Goal: Check status: Check status

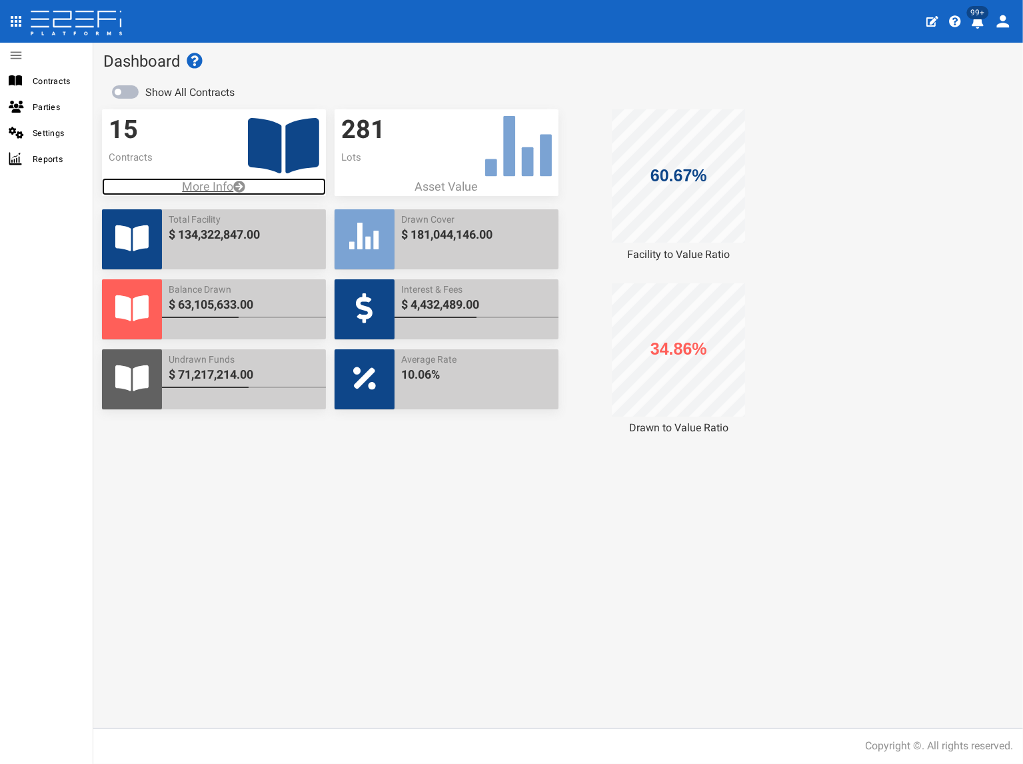
click at [211, 185] on p "More Info" at bounding box center [214, 186] width 224 height 17
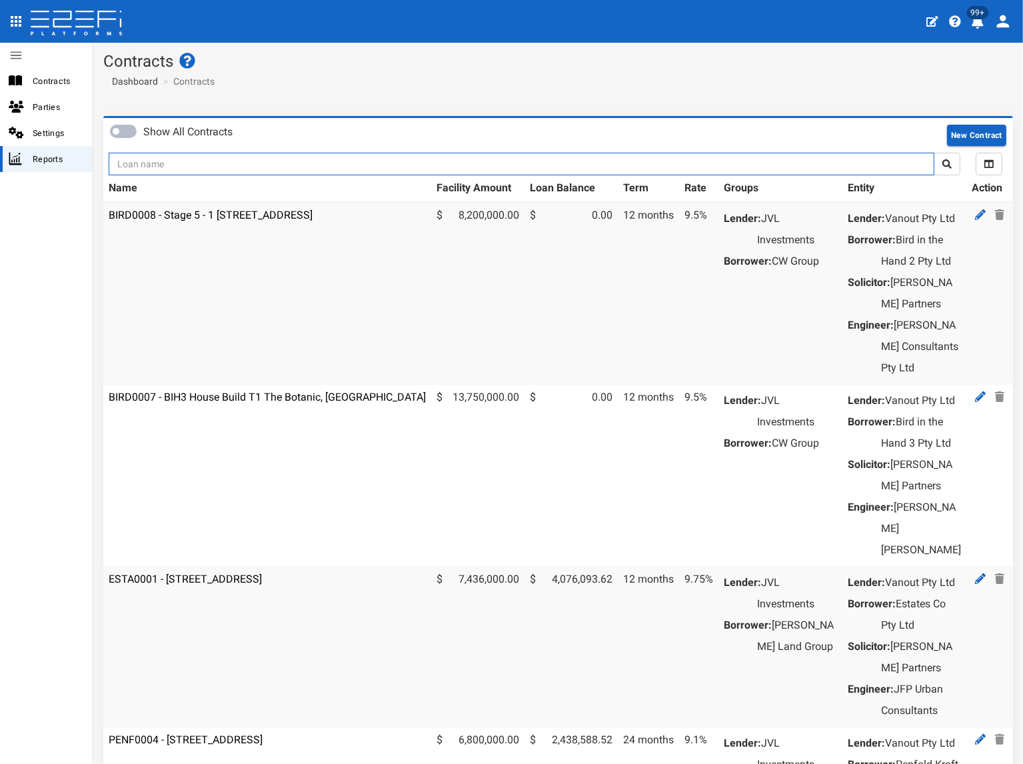
click at [217, 161] on input "text" at bounding box center [522, 164] width 826 height 23
type input "1176"
click at [934, 153] on button "submit" at bounding box center [947, 164] width 27 height 23
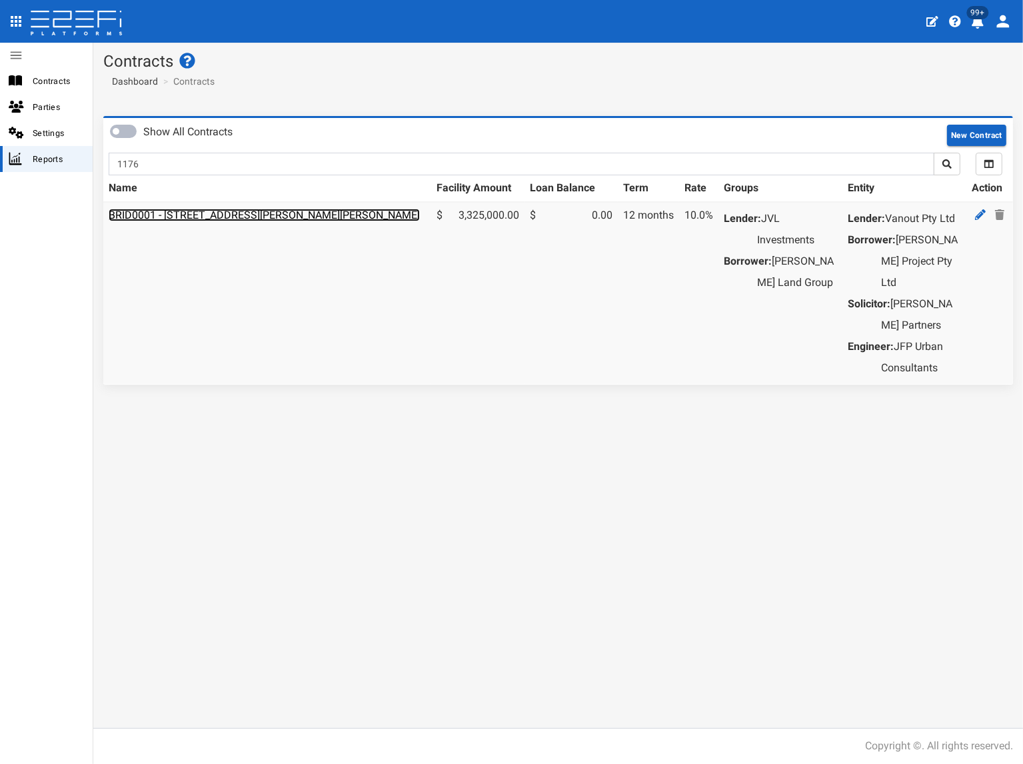
click at [271, 209] on link "BRID0001 - [STREET_ADDRESS][PERSON_NAME][PERSON_NAME]" at bounding box center [264, 215] width 311 height 13
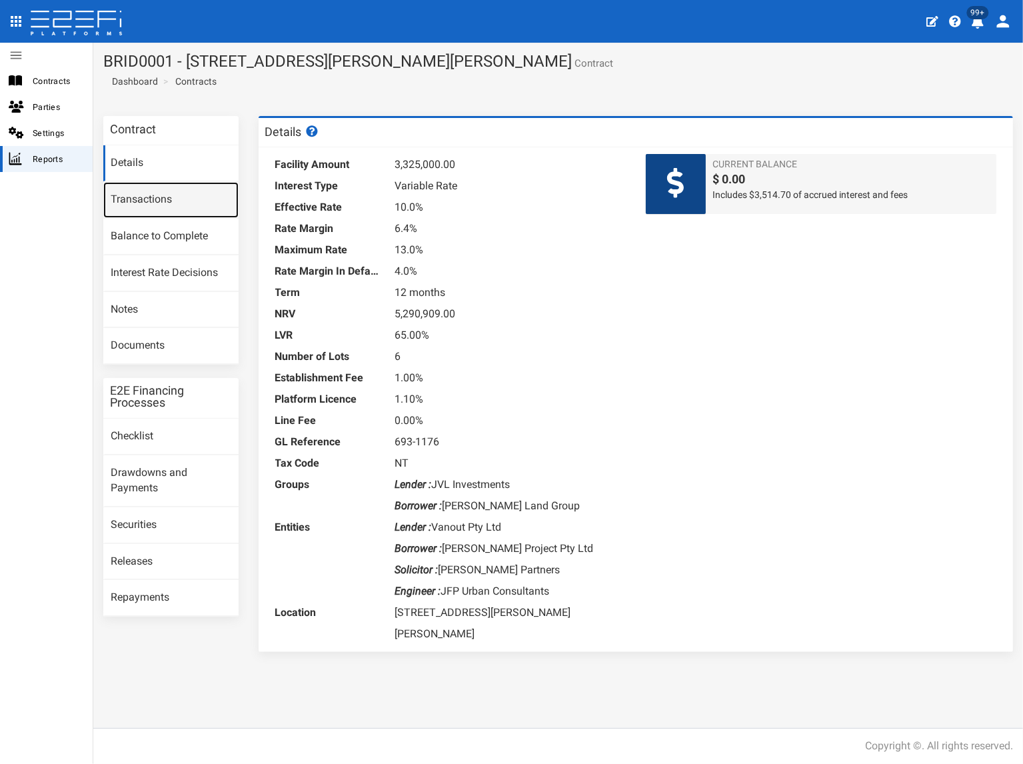
click at [176, 201] on link "Transactions" at bounding box center [170, 200] width 135 height 36
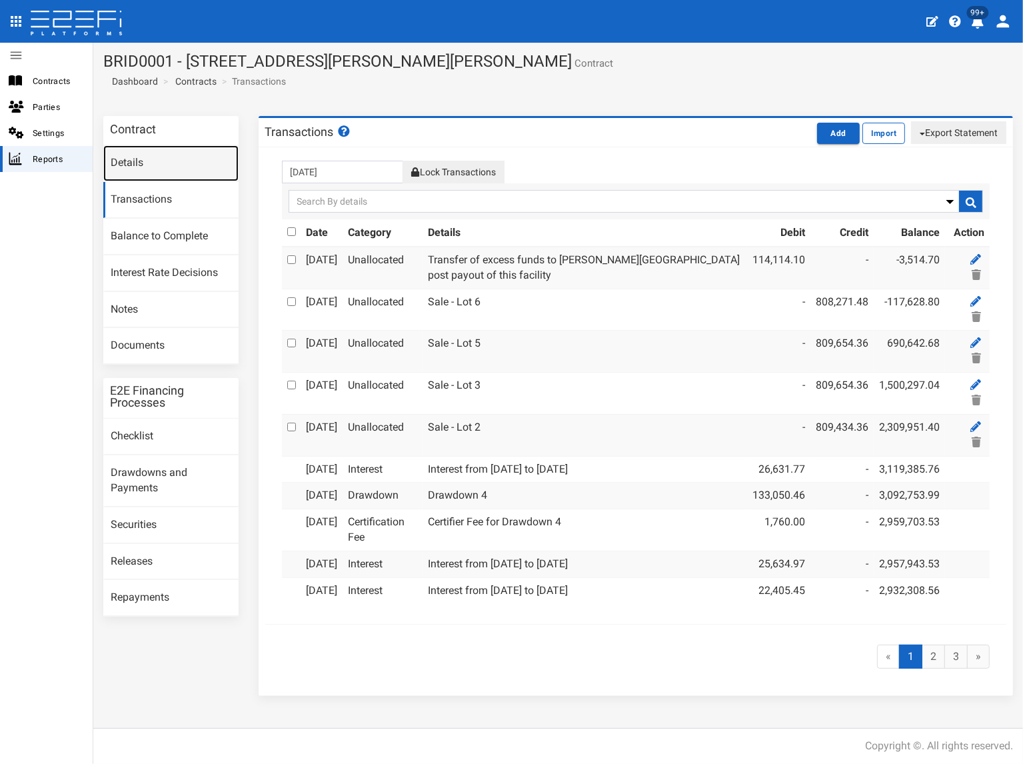
click at [137, 163] on link "Details" at bounding box center [170, 163] width 135 height 36
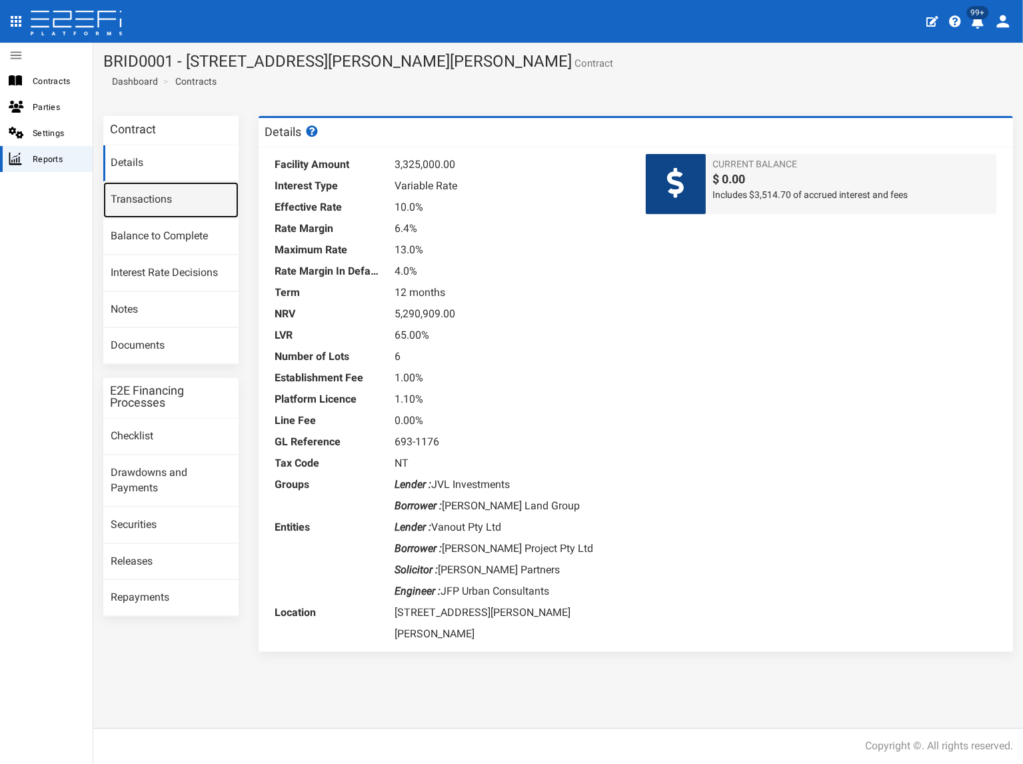
click at [189, 199] on link "Transactions" at bounding box center [170, 200] width 135 height 36
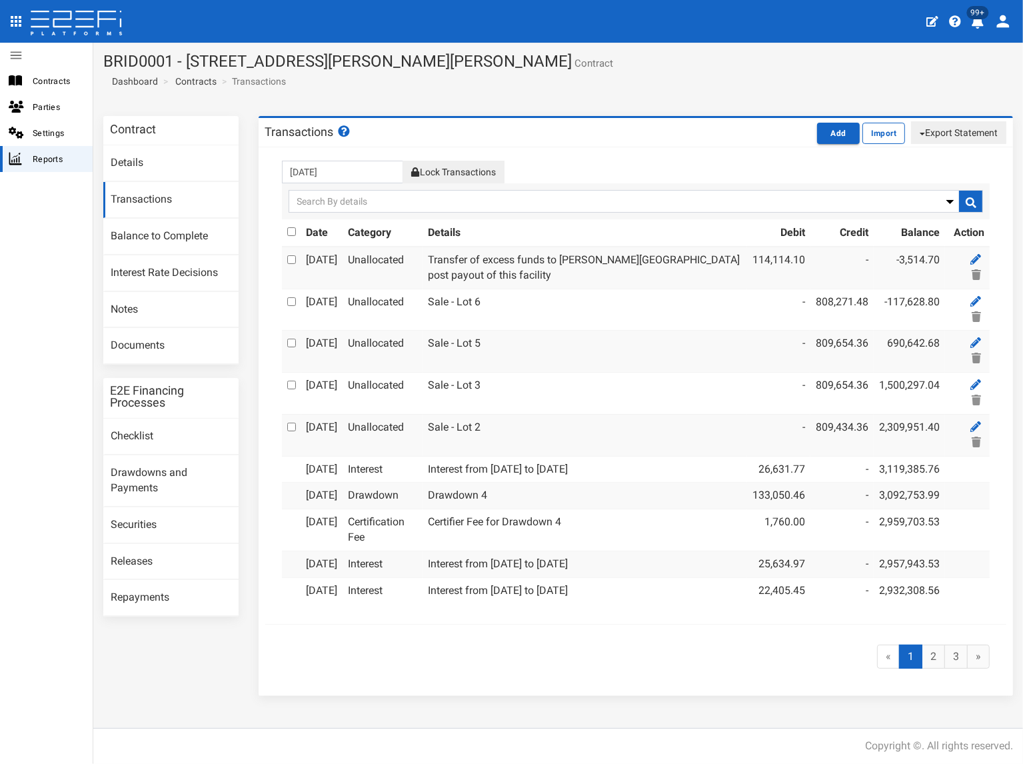
click at [474, 163] on button "Lock Transactions" at bounding box center [453, 172] width 101 height 23
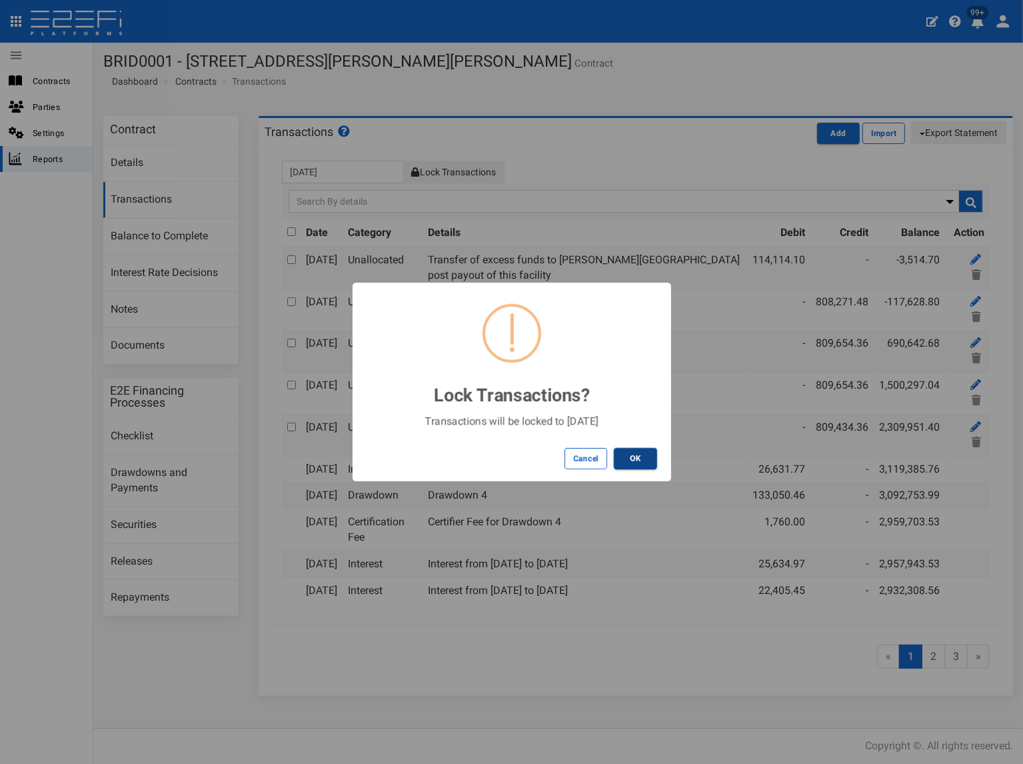
click at [645, 457] on button "OK" at bounding box center [635, 458] width 43 height 21
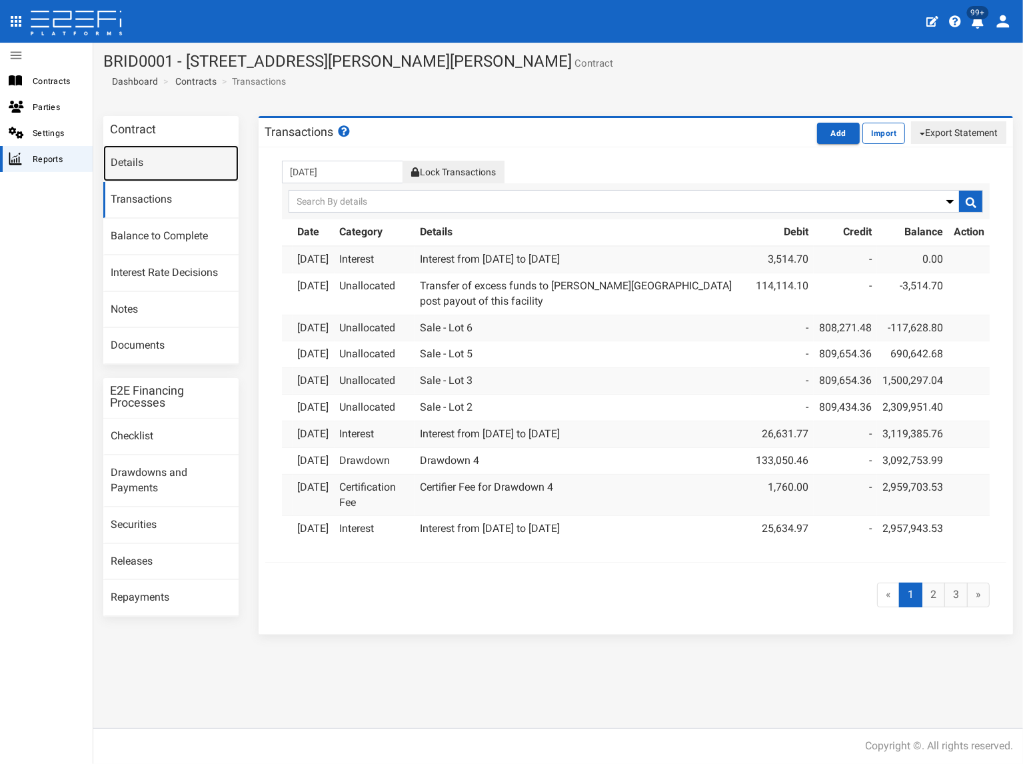
click at [144, 161] on link "Details" at bounding box center [170, 163] width 135 height 36
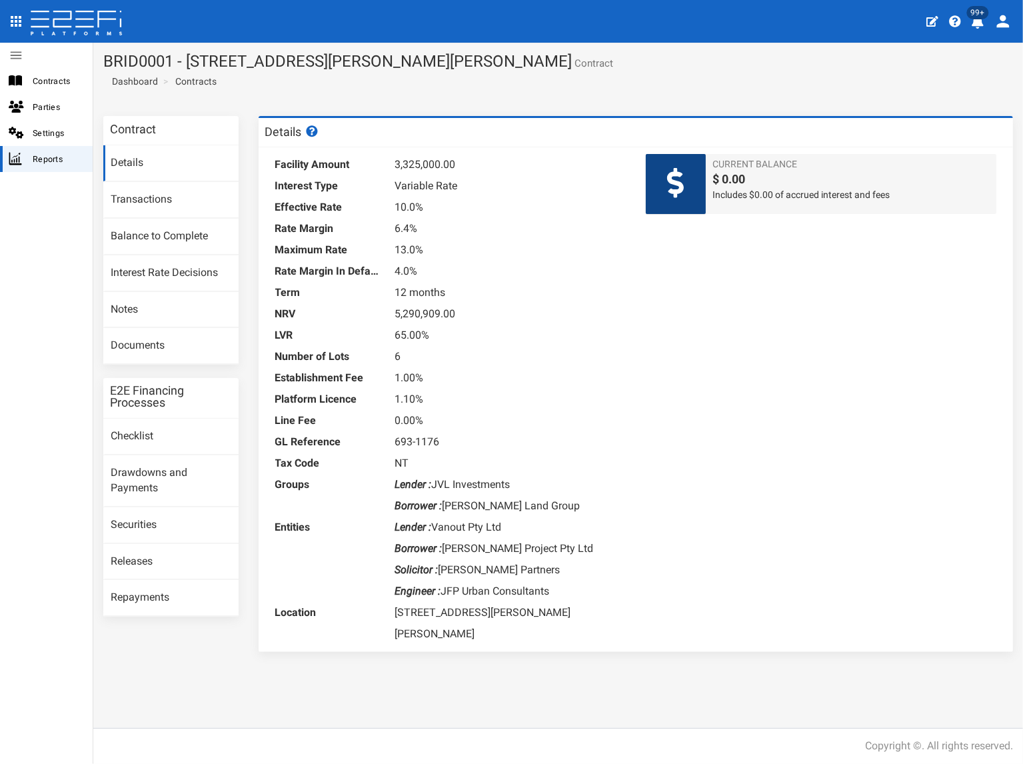
click at [223, 668] on section "Contract Details Transactions Balance to Complete Interest Rate Decisions Notes…" at bounding box center [558, 390] width 930 height 569
click at [162, 199] on link "Transactions" at bounding box center [170, 200] width 135 height 36
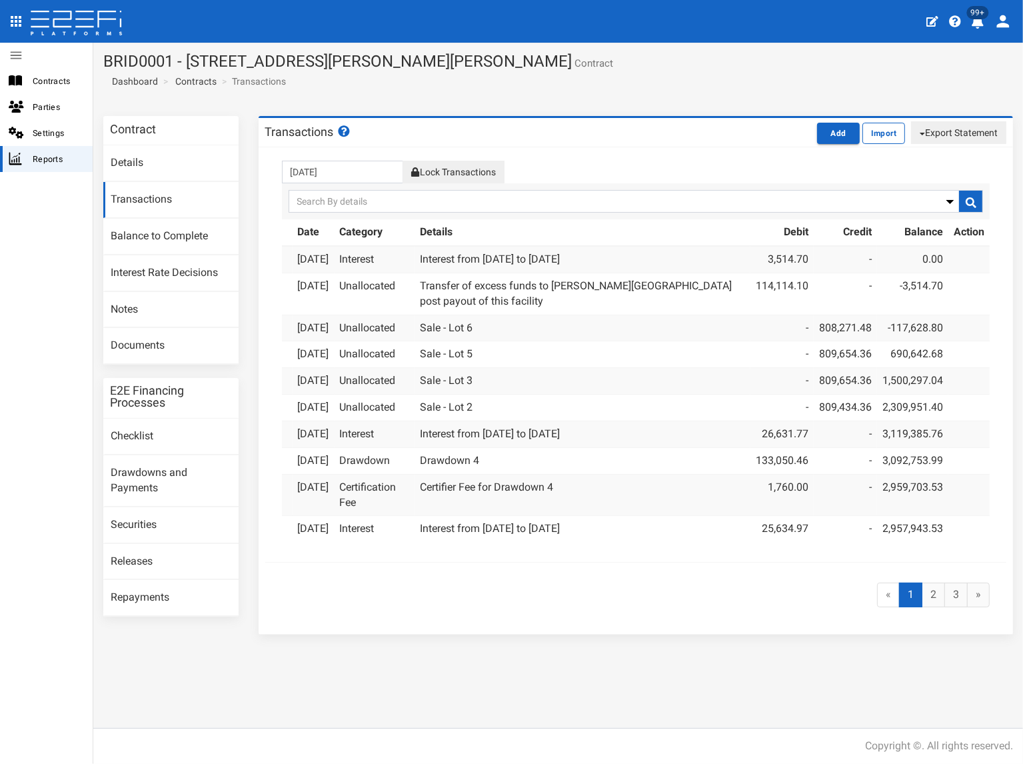
click at [964, 135] on button "Export Statement" at bounding box center [958, 132] width 95 height 23
click at [915, 159] on link "pdf" at bounding box center [953, 157] width 105 height 17
drag, startPoint x: 463, startPoint y: 88, endPoint x: 497, endPoint y: 85, distance: 34.8
click at [463, 88] on section "BRID0001 - 11 Desertrose Crescent, Bridgeman Downs - 693-1176 Contract Dashboar…" at bounding box center [558, 74] width 930 height 63
drag, startPoint x: 568, startPoint y: 61, endPoint x: 105, endPoint y: 53, distance: 463.4
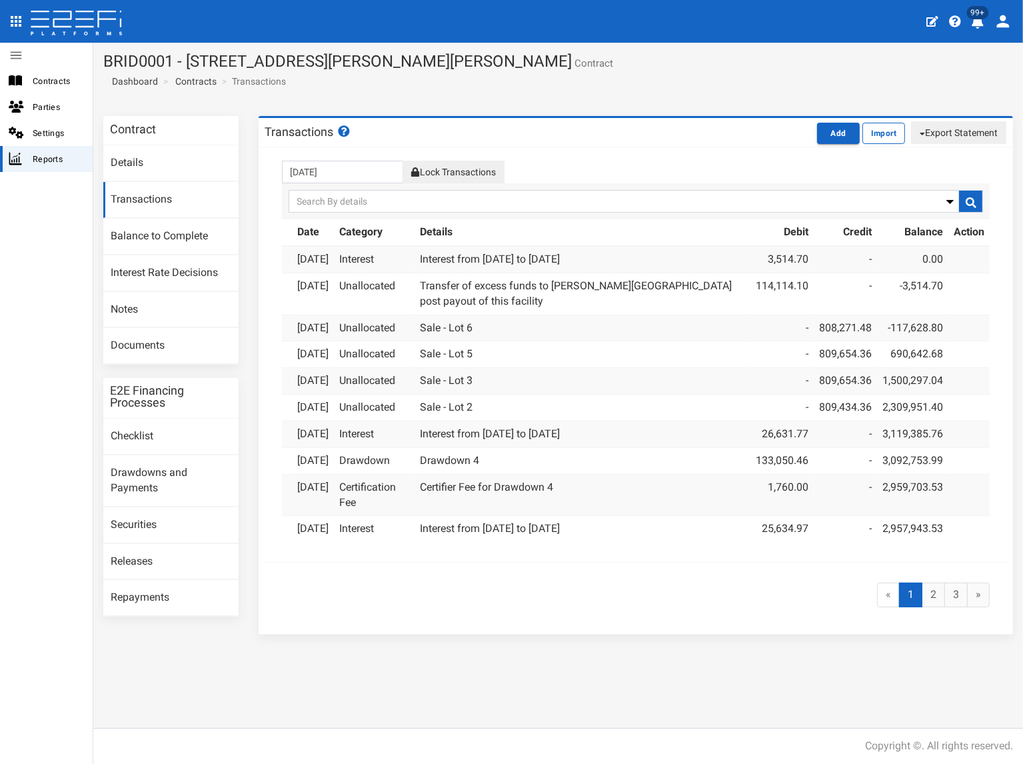
click at [105, 53] on h1 "BRID0001 - 11 Desertrose Crescent, Bridgeman Downs - 693-1176 Contract" at bounding box center [558, 61] width 910 height 17
copy h1 "BRID0001 - [STREET_ADDRESS][PERSON_NAME][PERSON_NAME]"
click at [132, 349] on link "Documents" at bounding box center [170, 346] width 135 height 36
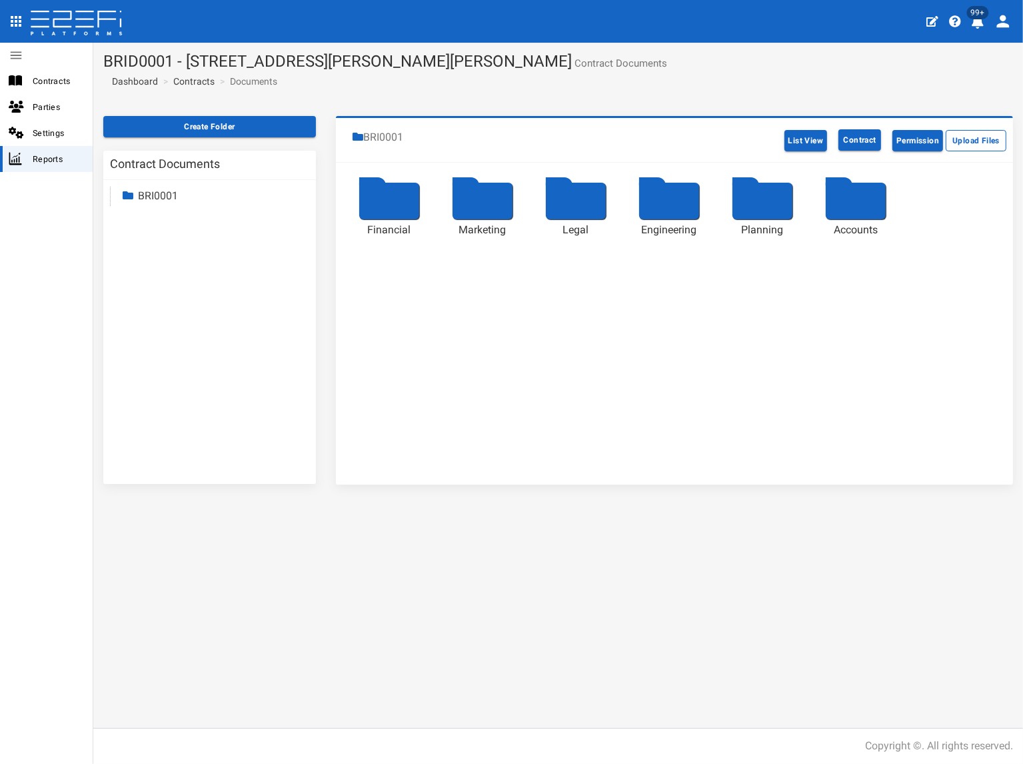
click at [166, 196] on link "BRI0001" at bounding box center [158, 195] width 40 height 13
click at [169, 310] on link "Accounts" at bounding box center [172, 311] width 44 height 13
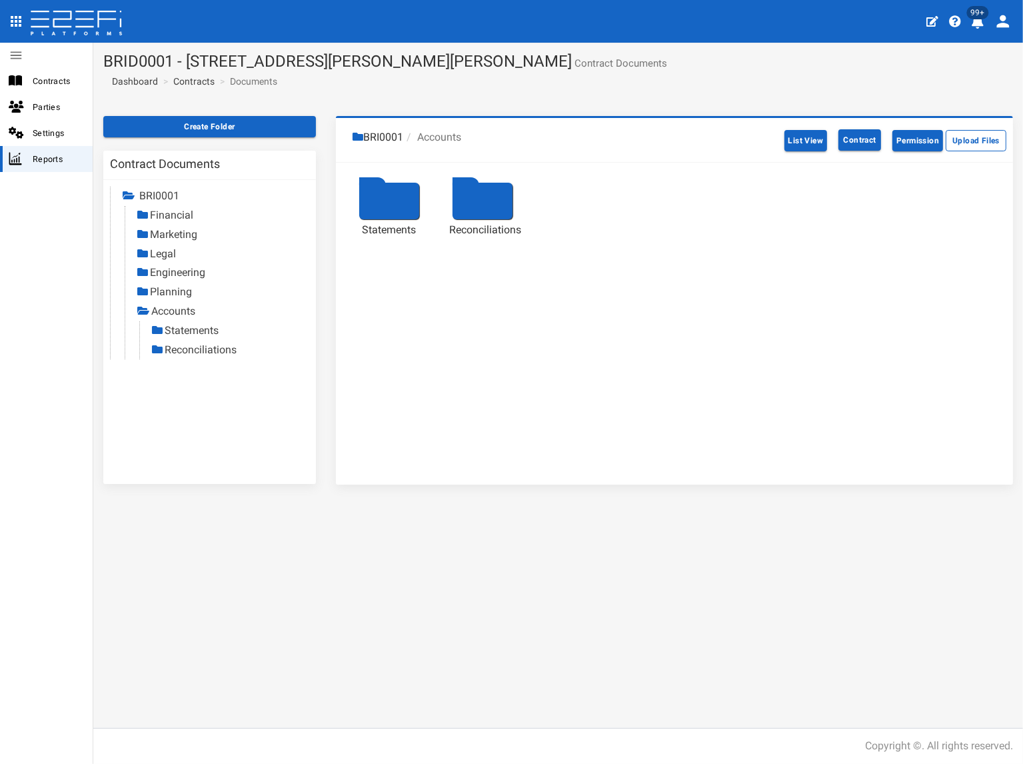
click at [191, 328] on link "Statements" at bounding box center [192, 330] width 54 height 13
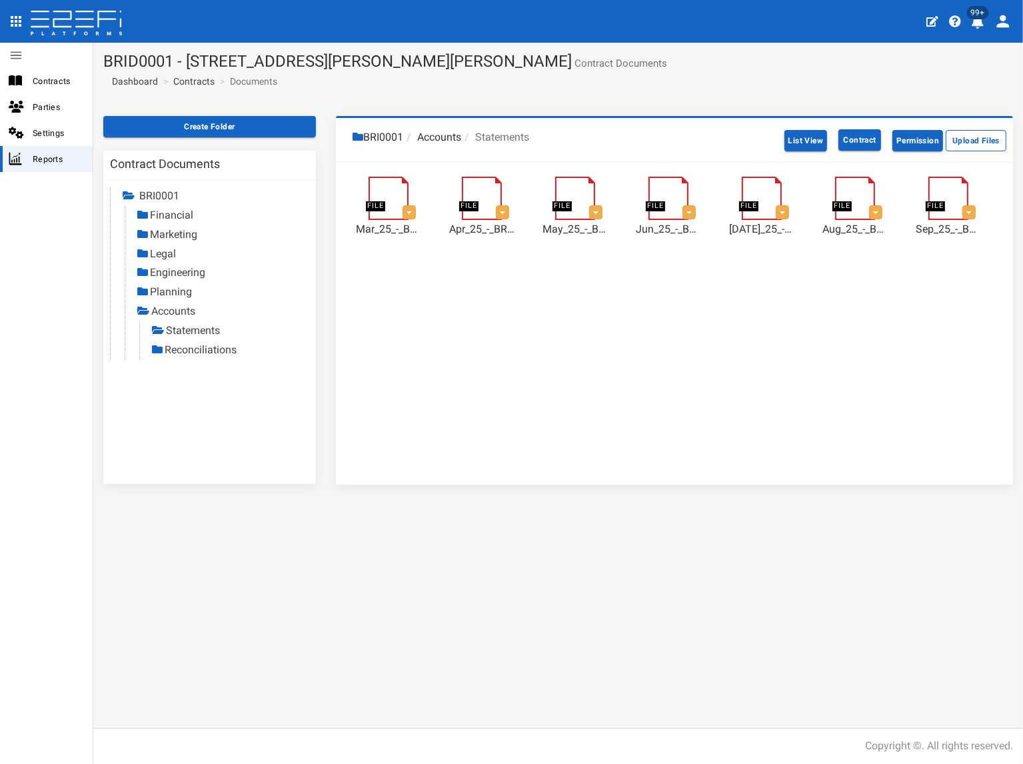
click at [219, 347] on link "Reconciliations" at bounding box center [201, 349] width 72 height 13
drag, startPoint x: 199, startPoint y: 350, endPoint x: 1, endPoint y: 387, distance: 201.5
click at [199, 349] on link "Reconciliations" at bounding box center [202, 349] width 72 height 13
click at [197, 79] on link "Contracts" at bounding box center [193, 81] width 41 height 13
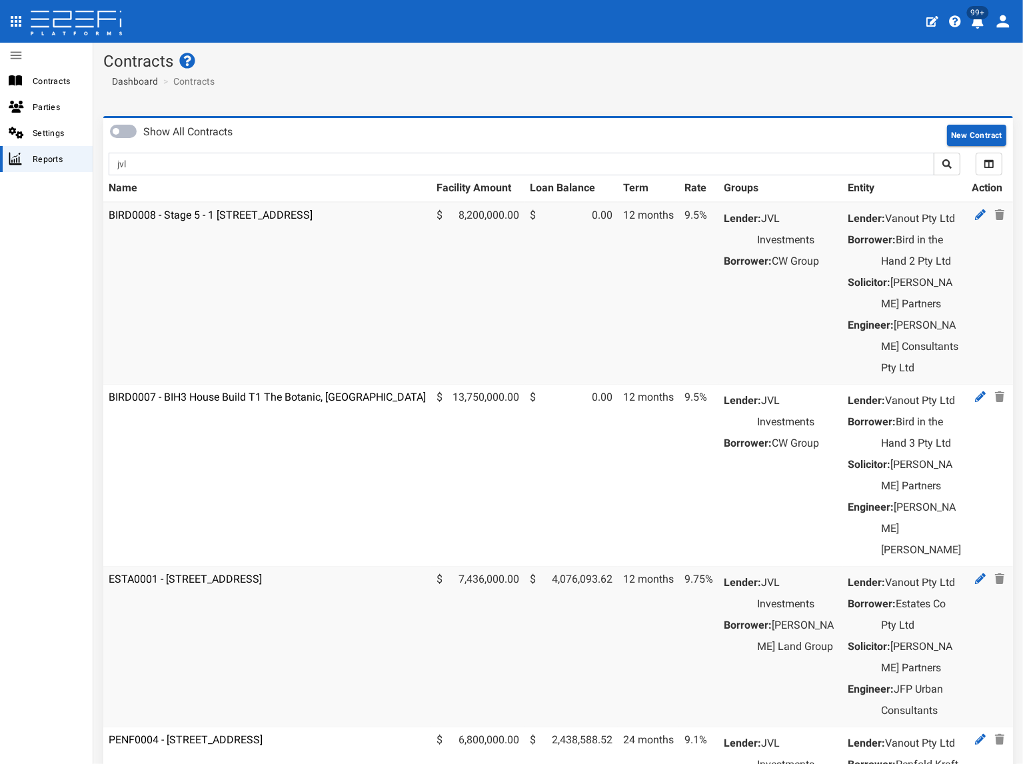
type input "jvl"
click at [934, 153] on button "submit" at bounding box center [947, 164] width 27 height 23
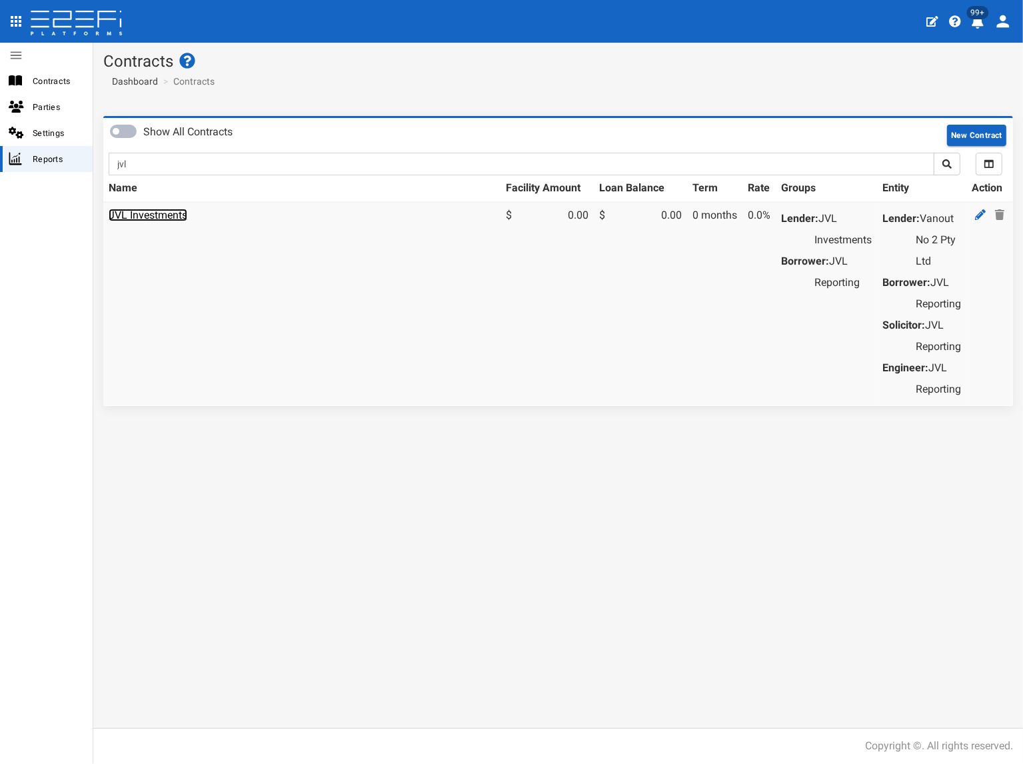
click at [177, 216] on link "JVL Investments" at bounding box center [148, 215] width 79 height 13
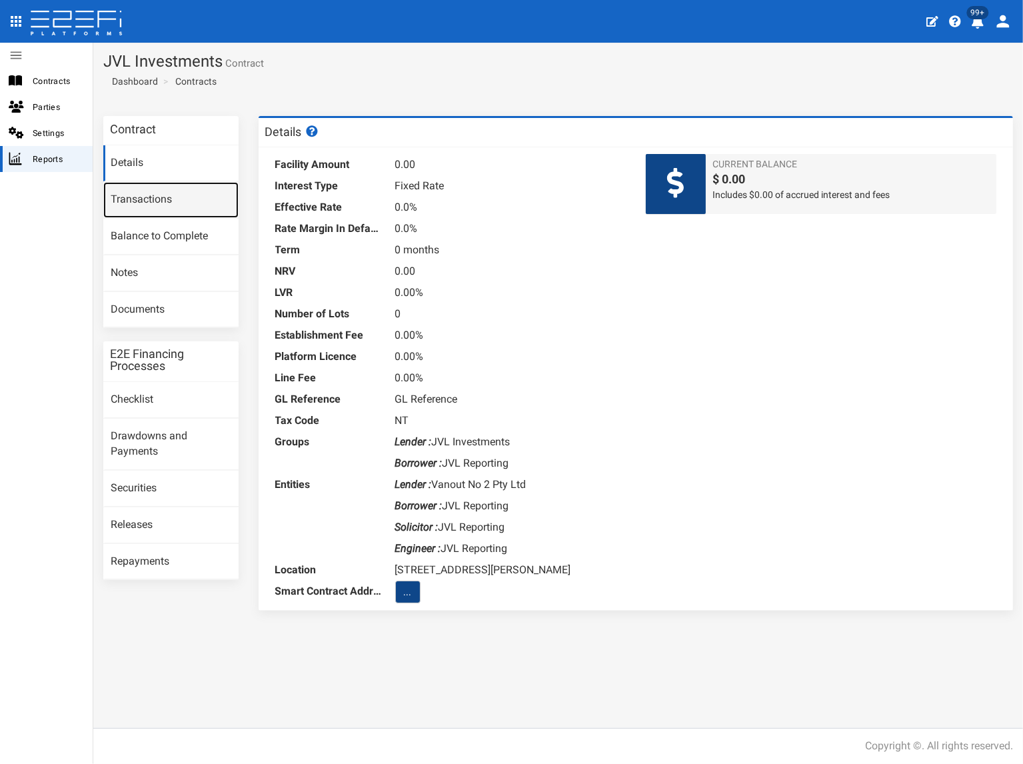
click at [174, 203] on link "Transactions" at bounding box center [170, 200] width 135 height 36
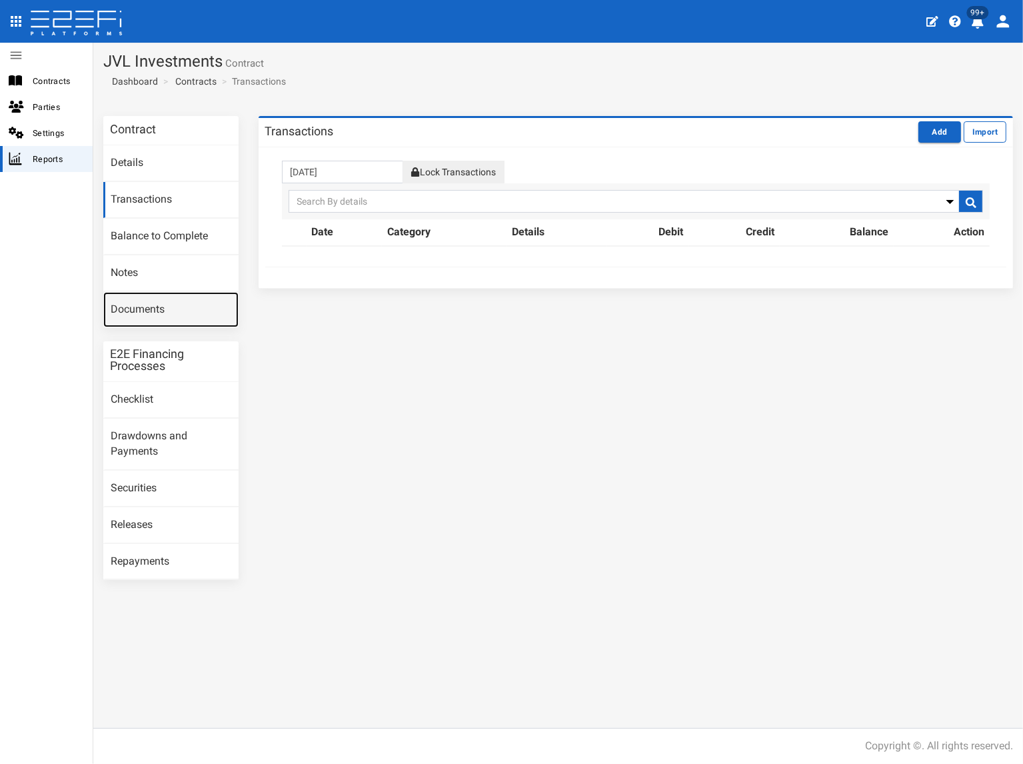
click at [158, 301] on link "Documents" at bounding box center [170, 310] width 135 height 36
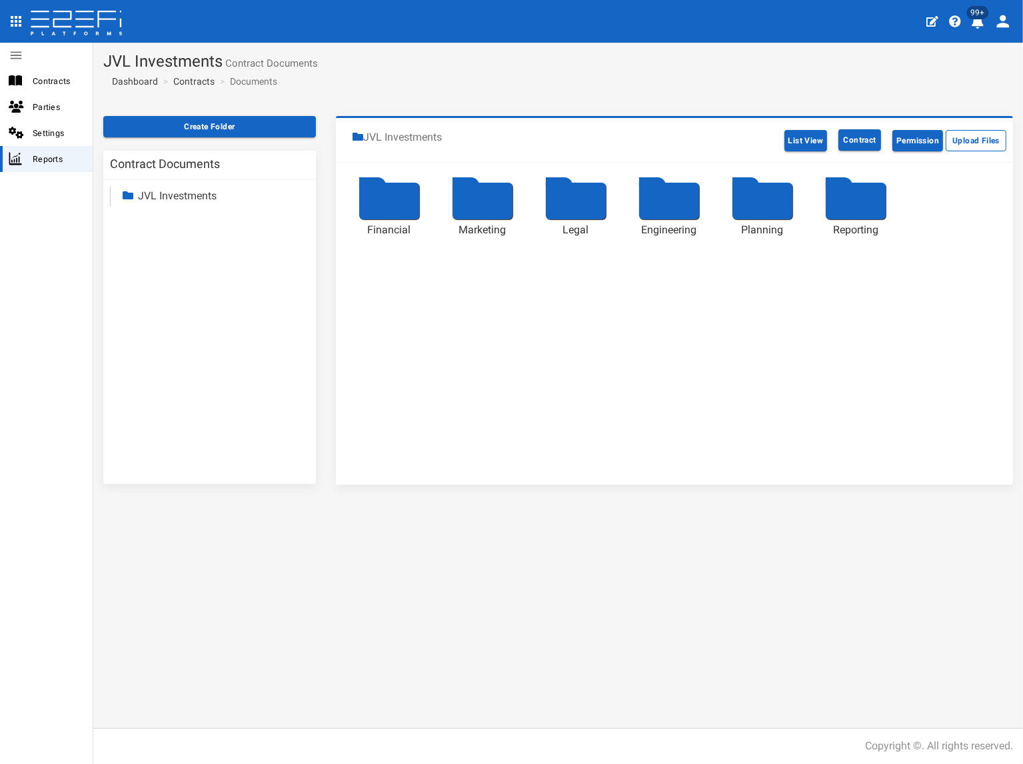
click at [177, 199] on link "JVL Investments" at bounding box center [177, 195] width 79 height 13
click at [179, 309] on link "Reporting" at bounding box center [172, 311] width 45 height 13
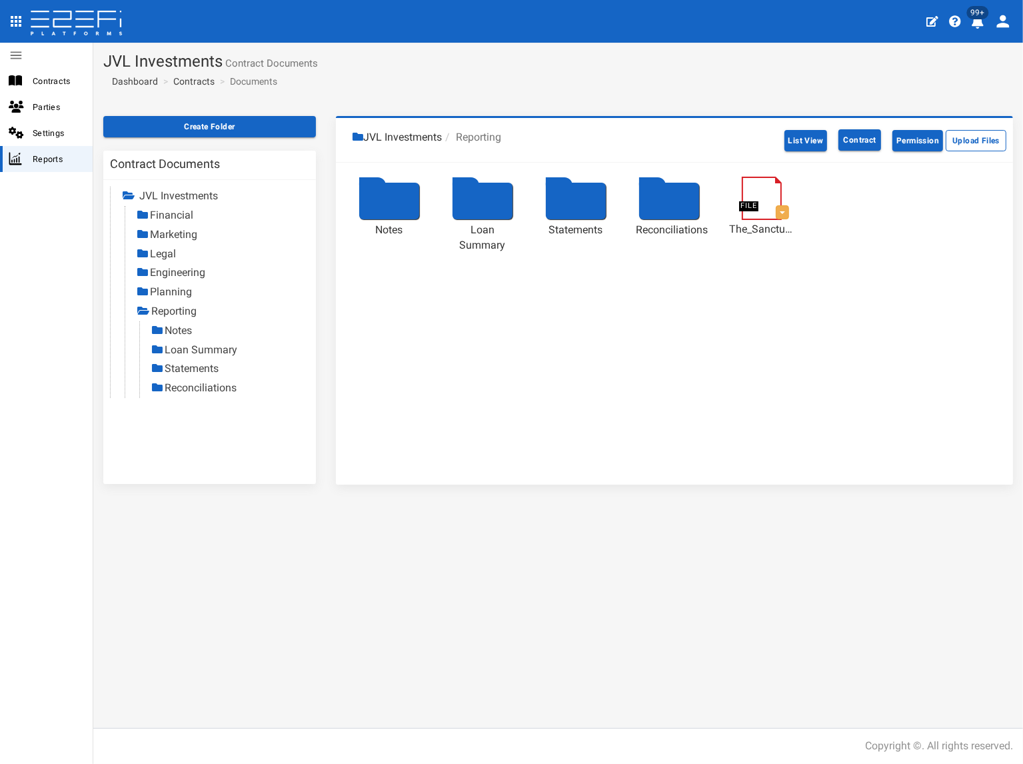
click at [184, 367] on link "Statements" at bounding box center [192, 368] width 54 height 13
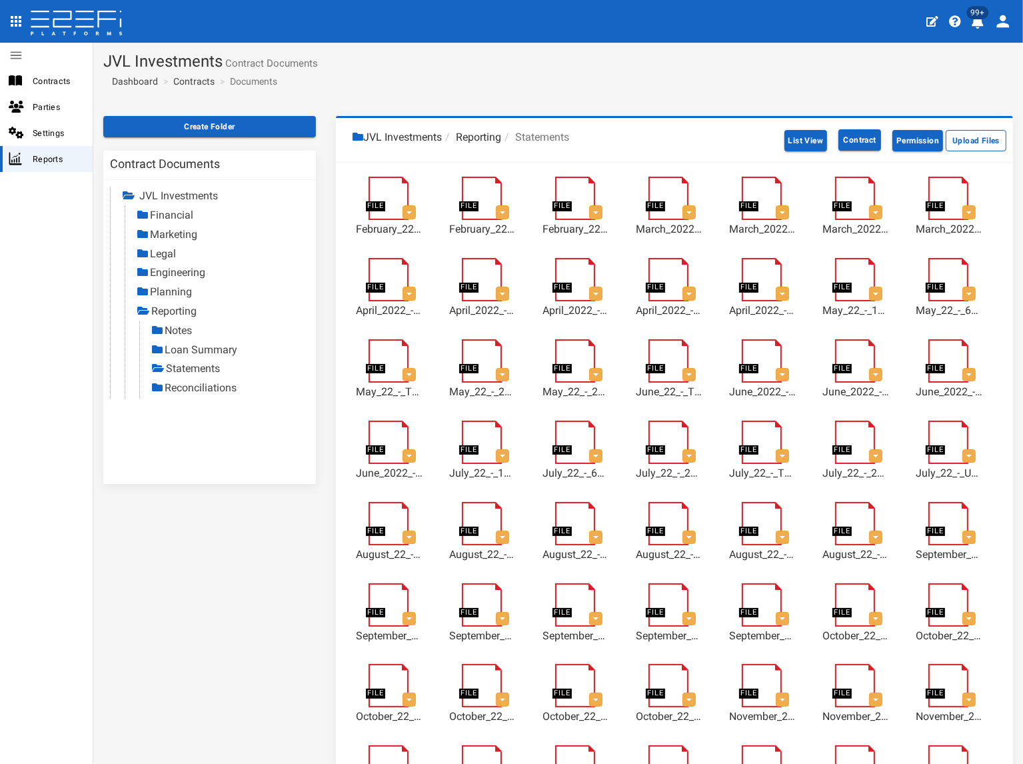
click at [189, 388] on link "Reconciliations" at bounding box center [201, 387] width 72 height 13
click at [203, 82] on link "Contracts" at bounding box center [193, 81] width 41 height 13
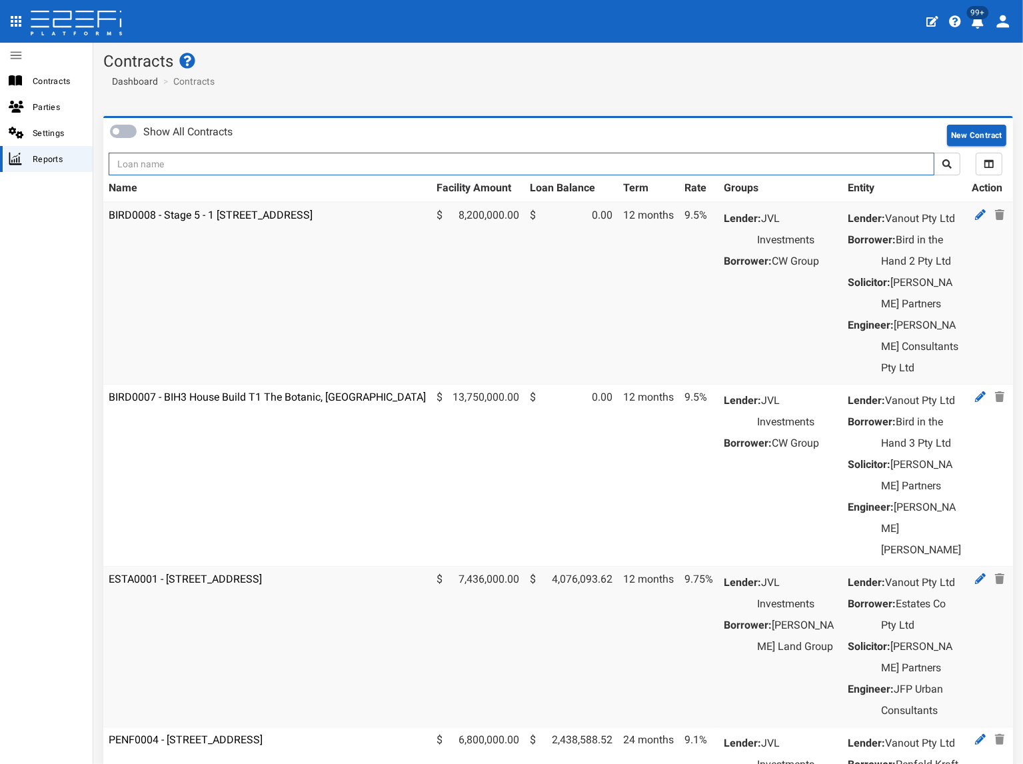
click at [203, 162] on input "text" at bounding box center [522, 164] width 826 height 23
type input "1176"
click at [934, 153] on button "submit" at bounding box center [947, 164] width 27 height 23
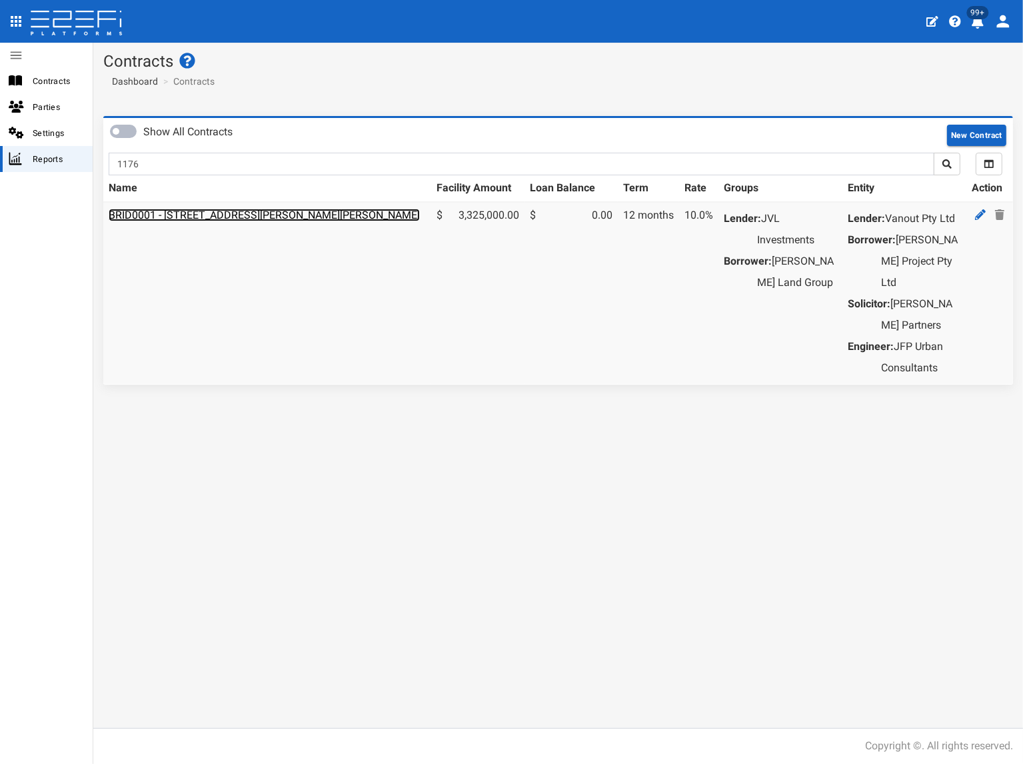
click at [216, 211] on link "BRID0001 - [STREET_ADDRESS][PERSON_NAME][PERSON_NAME]" at bounding box center [264, 215] width 311 height 13
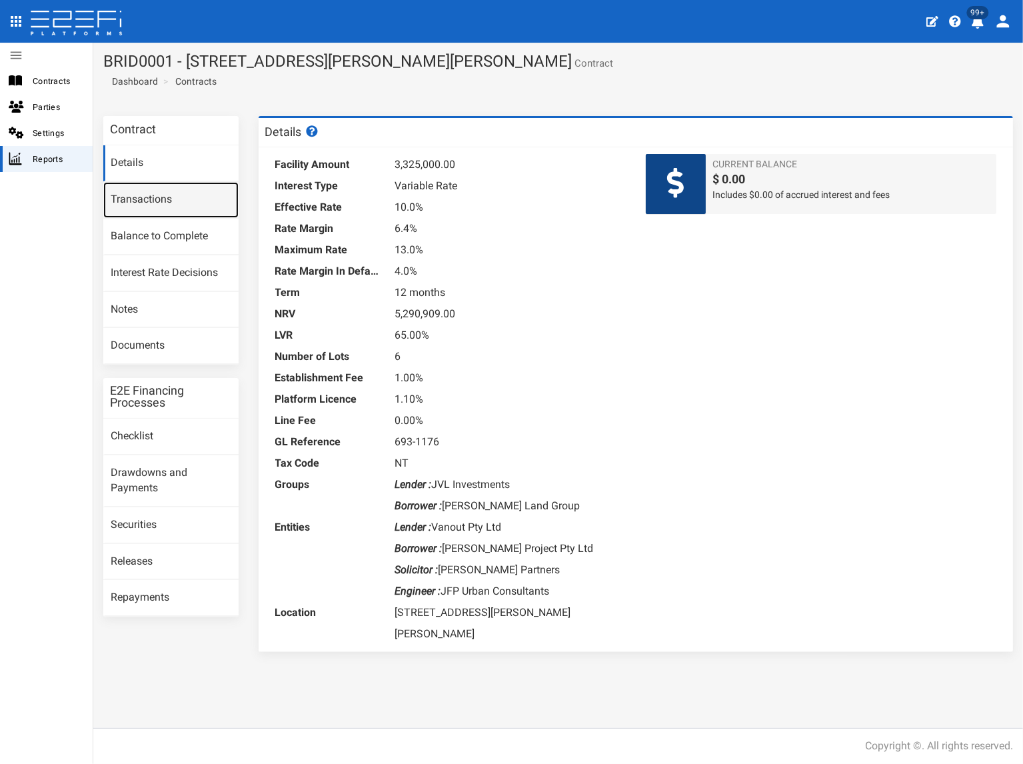
click at [157, 189] on link "Transactions" at bounding box center [170, 200] width 135 height 36
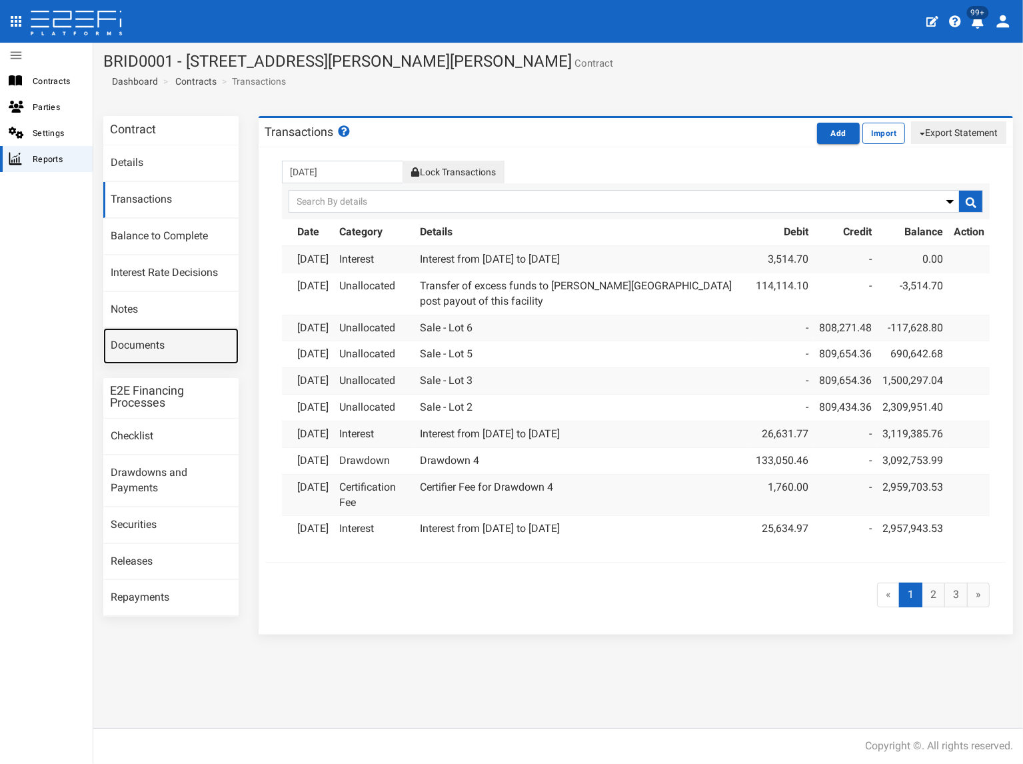
click at [138, 349] on link "Documents" at bounding box center [170, 346] width 135 height 36
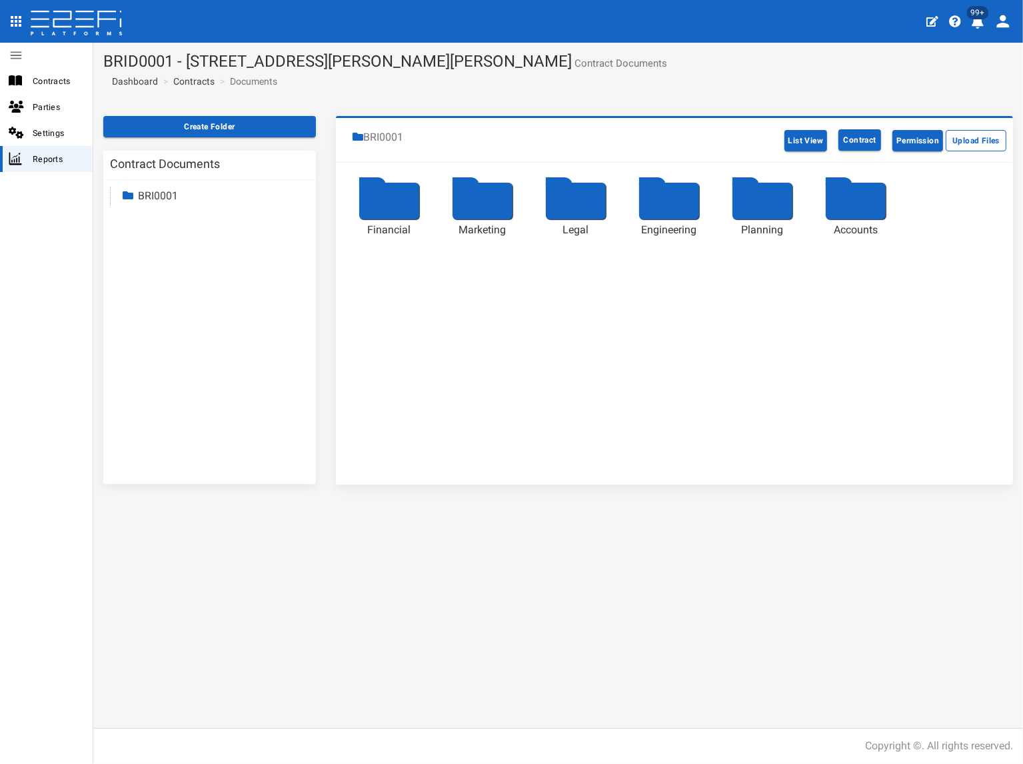
click at [869, 204] on div at bounding box center [856, 201] width 60 height 37
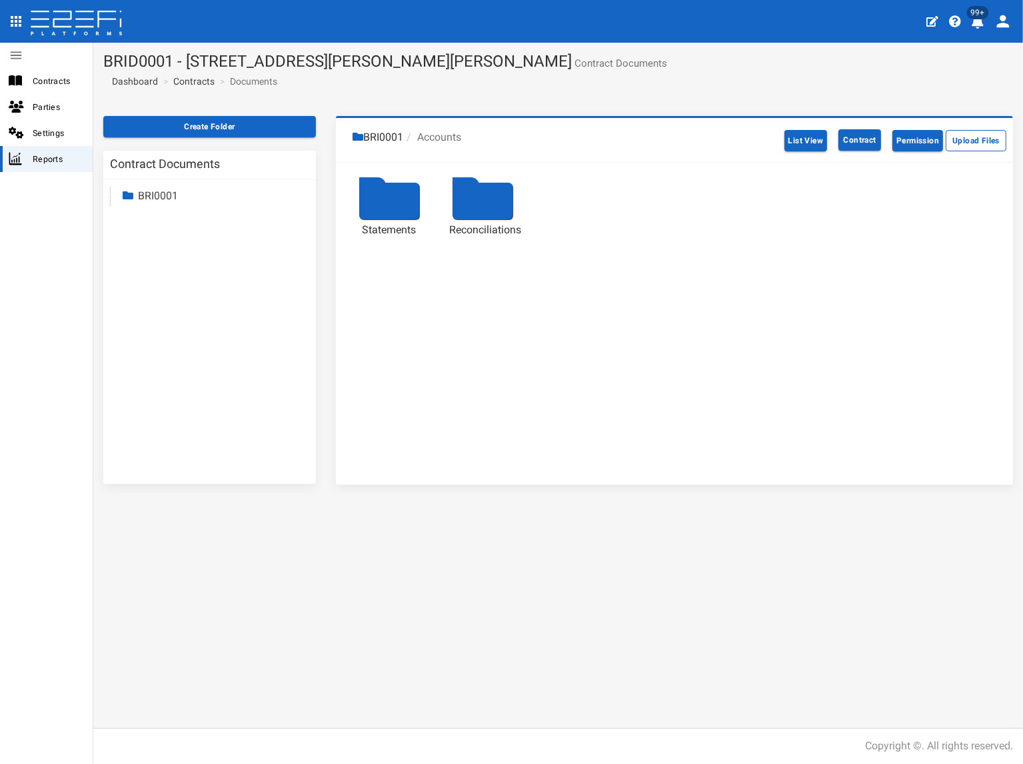
click at [397, 189] on div at bounding box center [389, 201] width 60 height 37
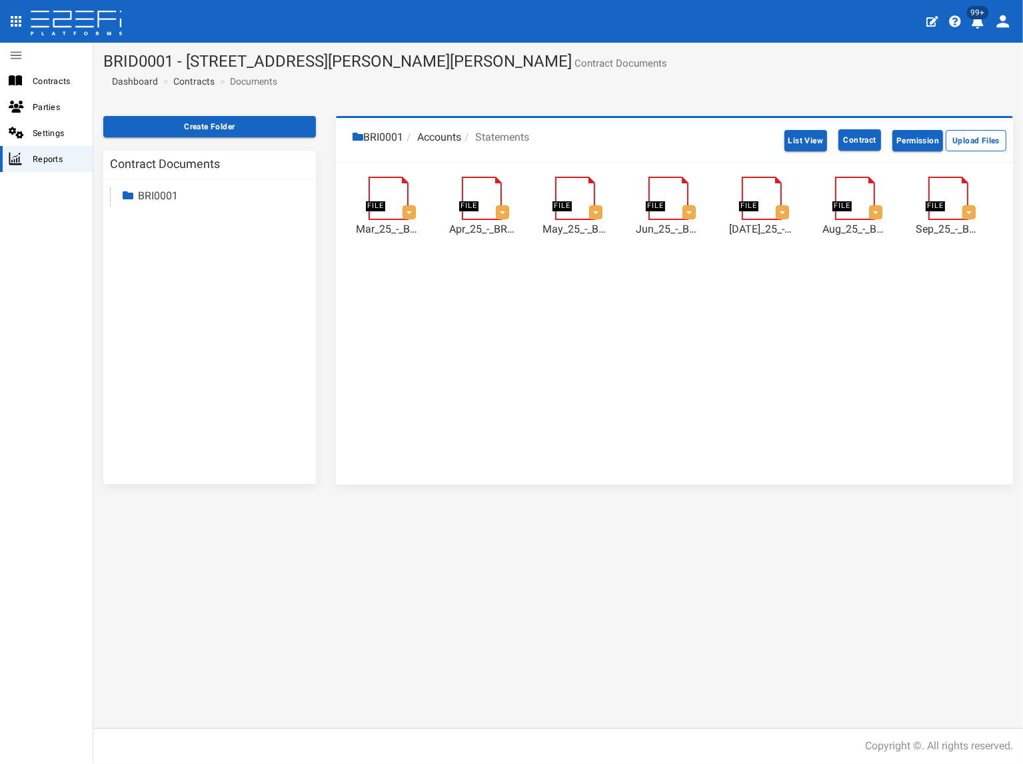
drag, startPoint x: 285, startPoint y: 267, endPoint x: 248, endPoint y: 203, distance: 73.8
click at [285, 267] on div "Contract Documents BRI0001 Financial Marketing Legal Engineering Planning Accou…" at bounding box center [209, 317] width 213 height 333
click at [195, 83] on link "Contracts" at bounding box center [193, 81] width 41 height 13
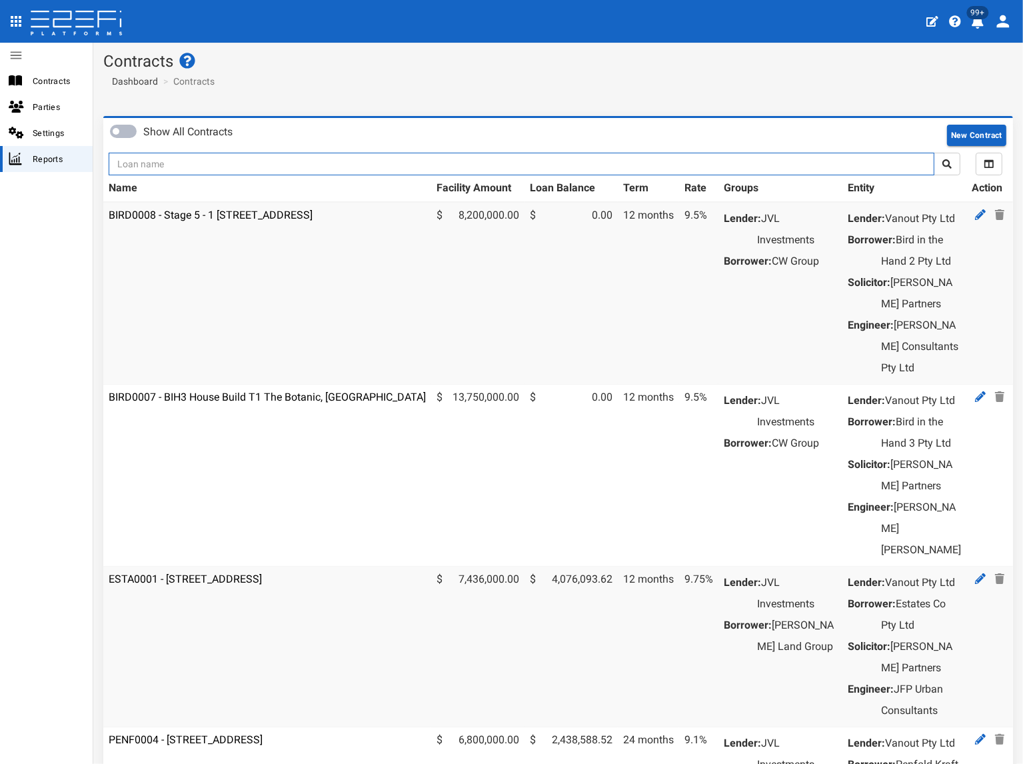
click at [204, 162] on input "text" at bounding box center [522, 164] width 826 height 23
type input "1130"
click at [934, 153] on button "submit" at bounding box center [947, 164] width 27 height 23
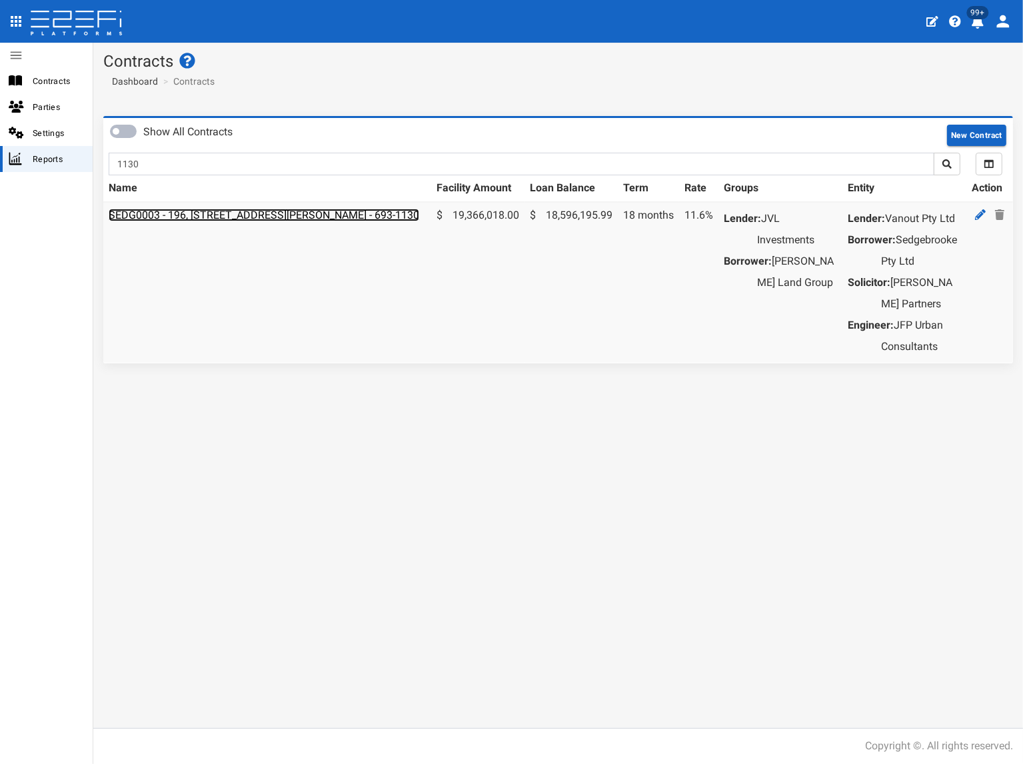
click at [227, 215] on link "SEDG0003 - 196, [STREET_ADDRESS][PERSON_NAME] - 693-1130" at bounding box center [264, 215] width 311 height 13
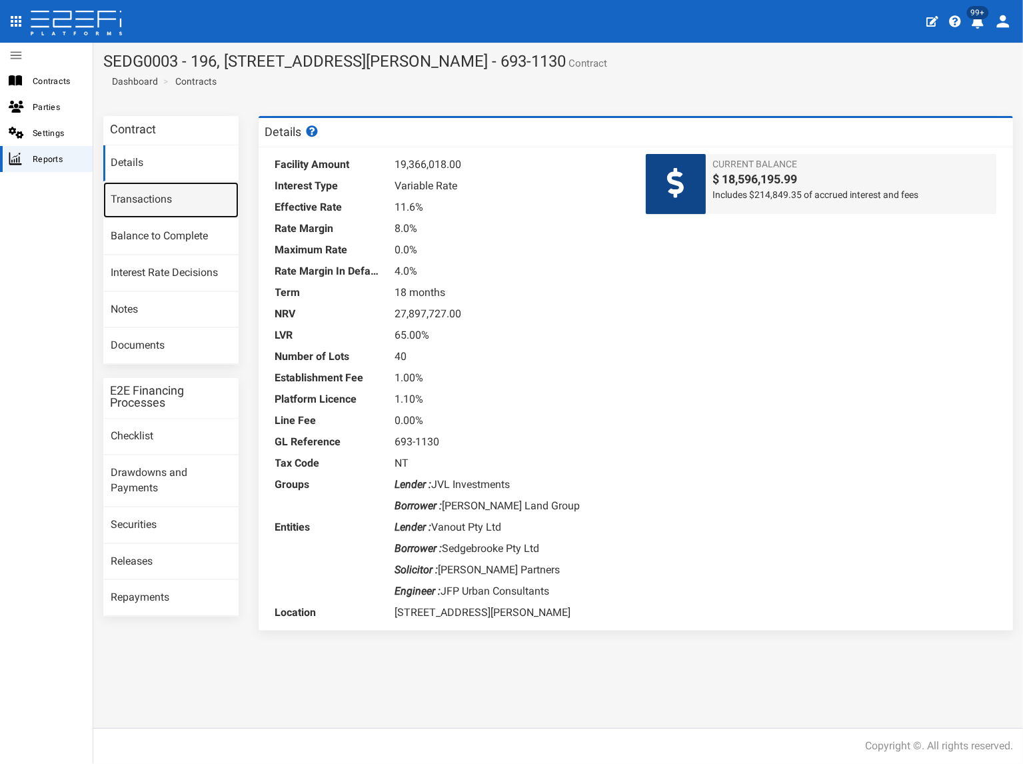
click at [156, 198] on link "Transactions" at bounding box center [170, 200] width 135 height 36
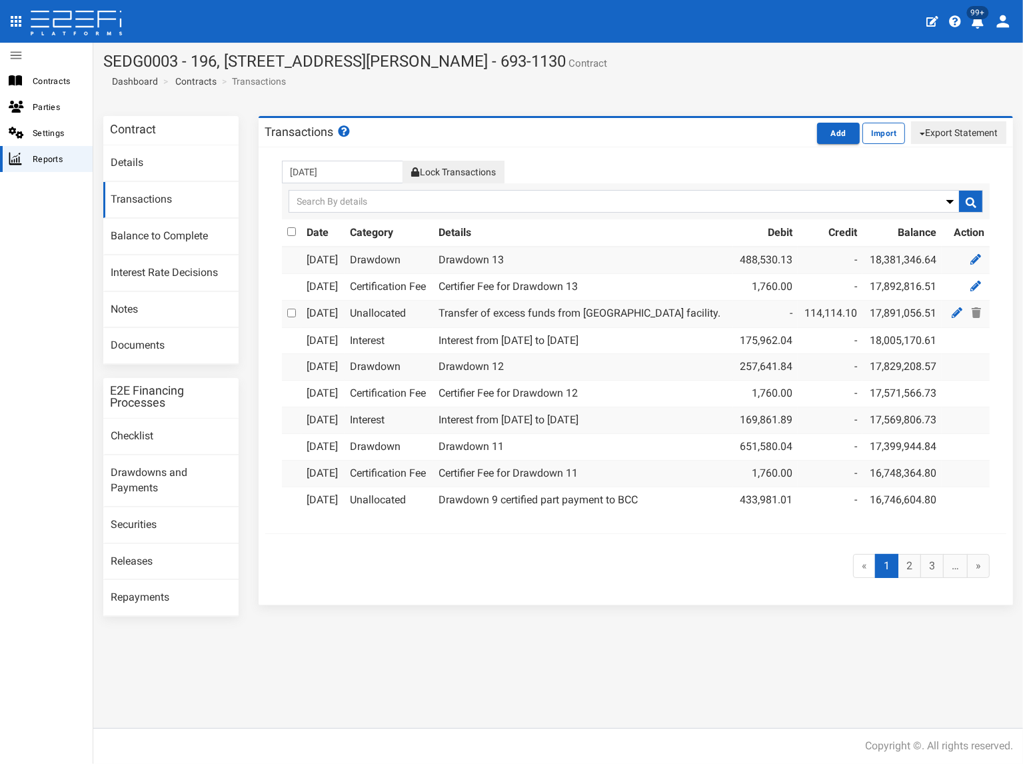
click at [475, 167] on button "Lock Transactions" at bounding box center [453, 172] width 101 height 23
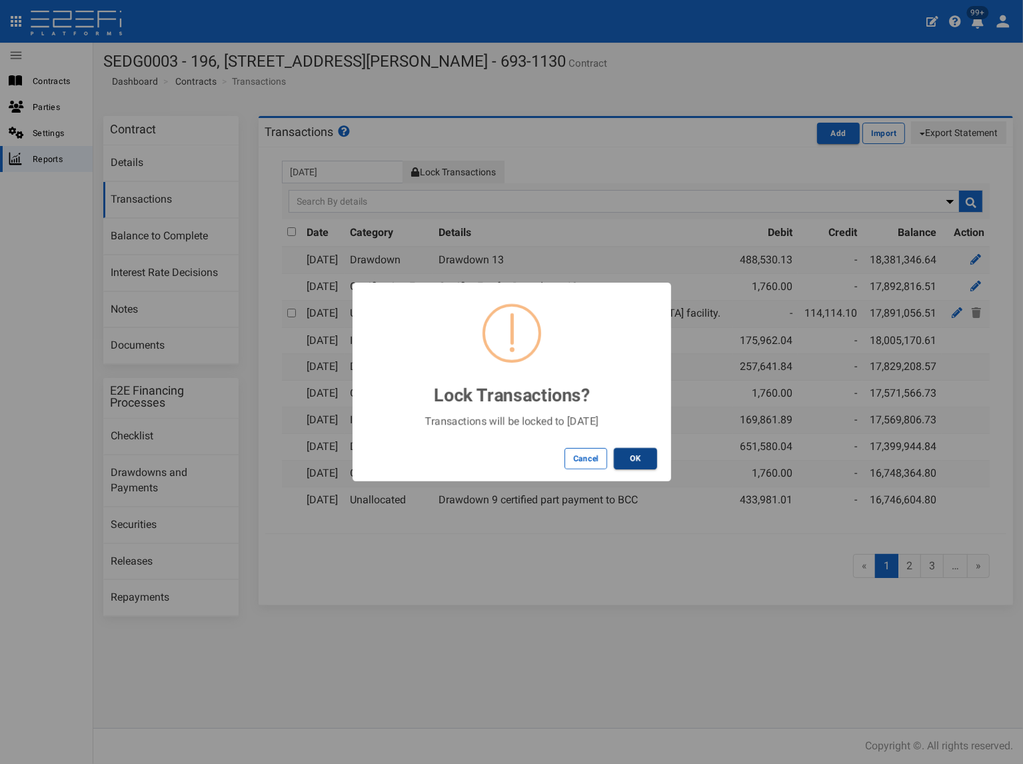
click at [645, 459] on button "OK" at bounding box center [635, 458] width 43 height 21
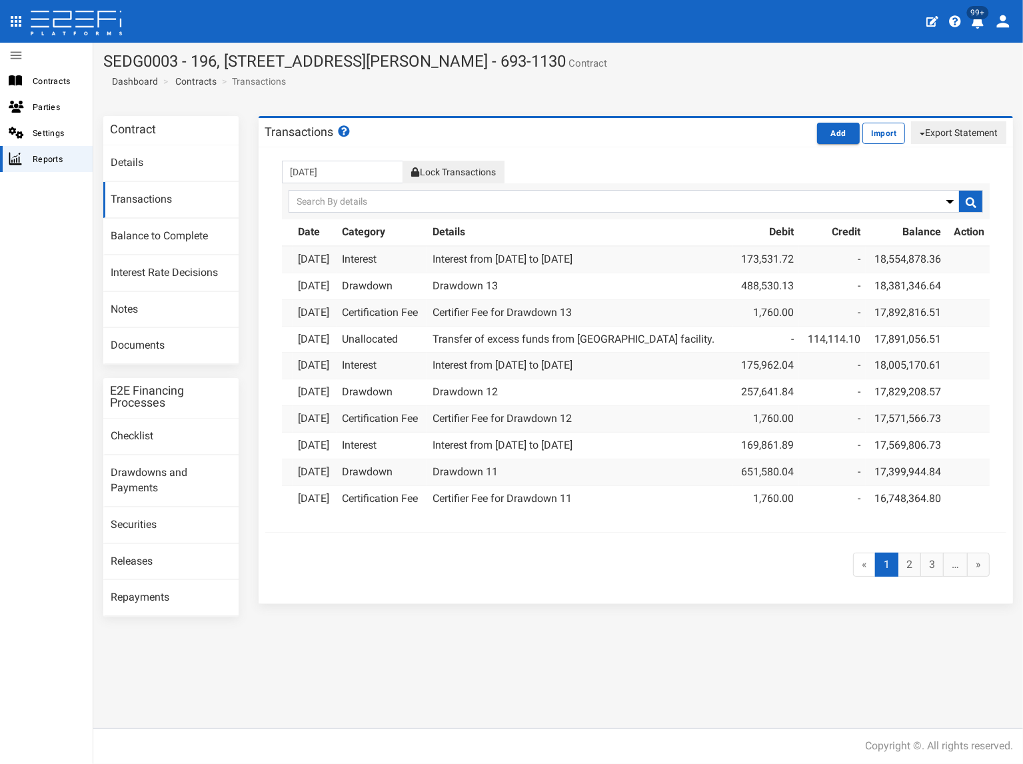
click at [946, 135] on button "Export Statement" at bounding box center [958, 132] width 95 height 23
click at [931, 156] on link "pdf" at bounding box center [953, 157] width 105 height 17
drag, startPoint x: 515, startPoint y: 93, endPoint x: 551, endPoint y: 78, distance: 39.1
click at [515, 91] on section "SEDG0003 - 196, 206 & 208 Fleming Road, Hemmant - 693-1130 Contract Dashboard C…" at bounding box center [558, 74] width 930 height 63
drag, startPoint x: 559, startPoint y: 60, endPoint x: 103, endPoint y: 59, distance: 456.0
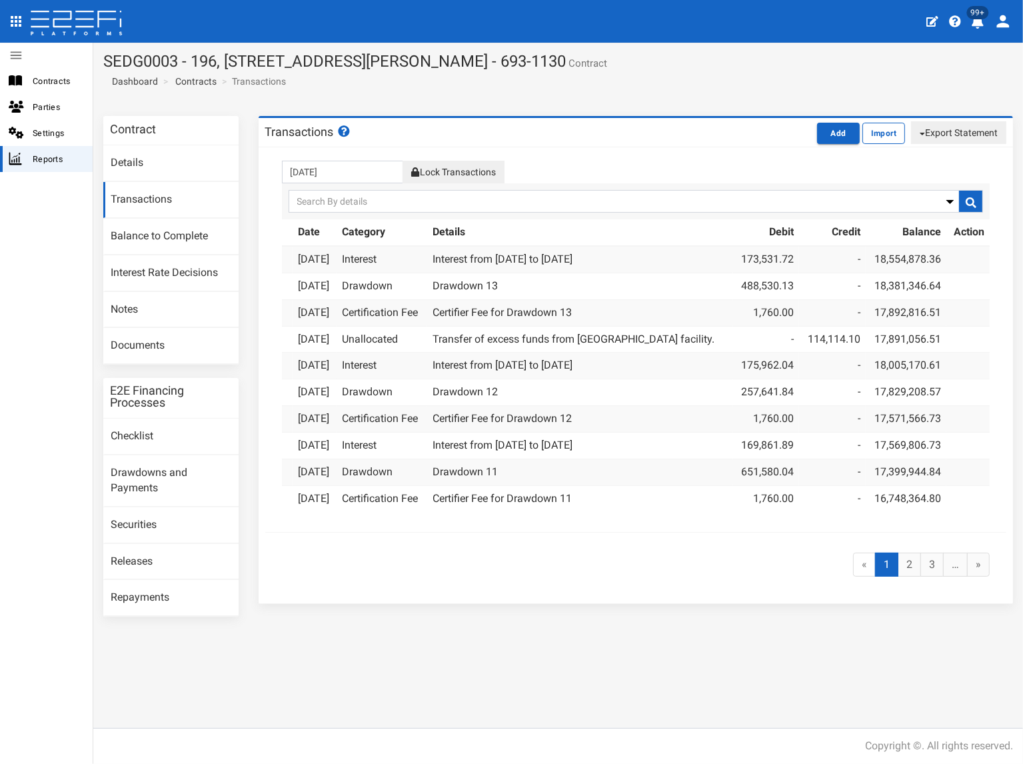
click at [103, 59] on h1 "SEDG0003 - 196, 206 & 208 Fleming Road, Hemmant - 693-1130 Contract" at bounding box center [558, 61] width 910 height 17
copy h1 "SEDG0003 - 196, [STREET_ADDRESS][PERSON_NAME] - 693-1130"
click at [139, 345] on link "Documents" at bounding box center [170, 346] width 135 height 36
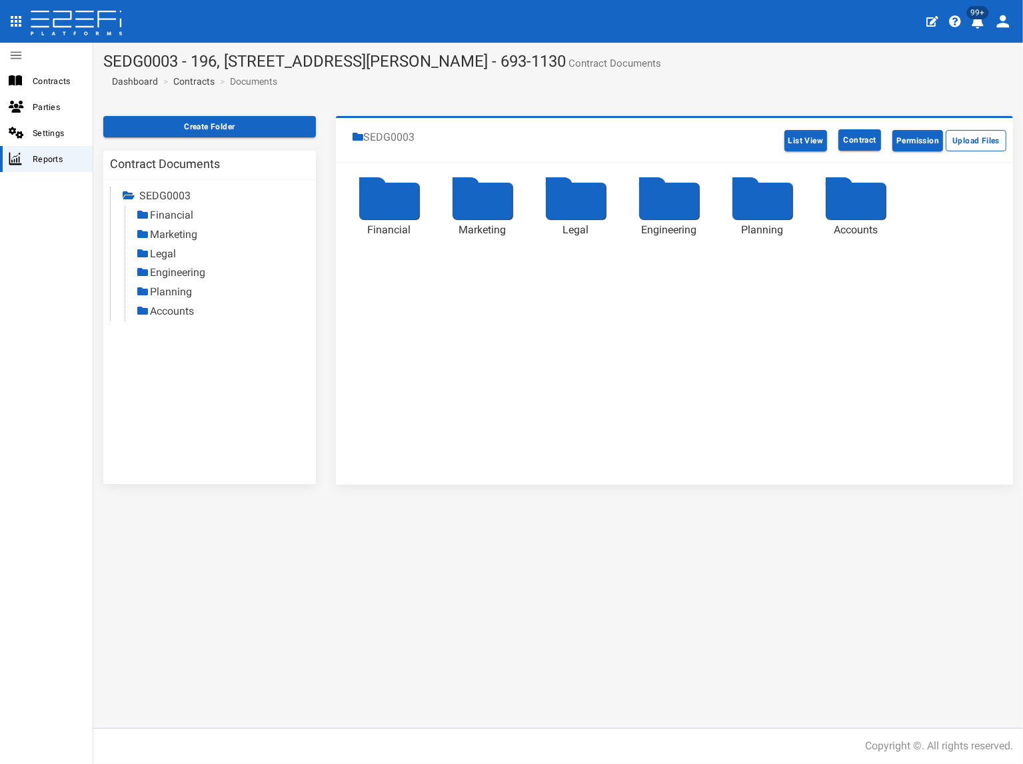
click at [176, 311] on link "Accounts" at bounding box center [172, 311] width 44 height 13
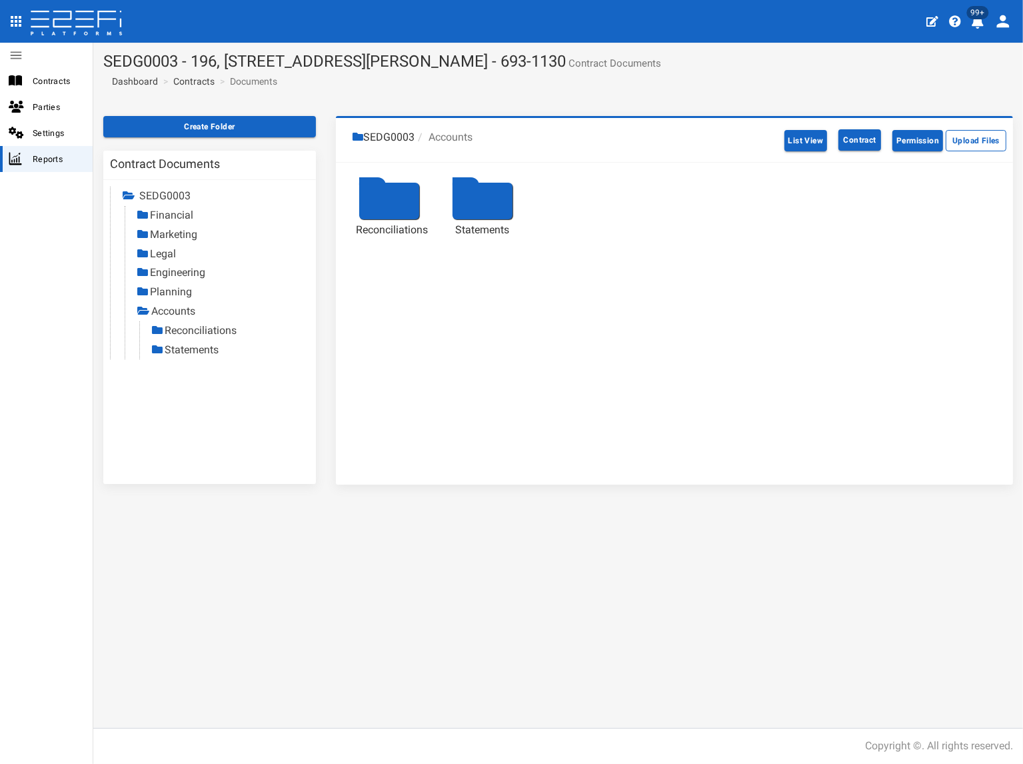
click at [183, 333] on link "Reconciliations" at bounding box center [201, 330] width 72 height 13
